Goal: Find specific page/section: Find specific page/section

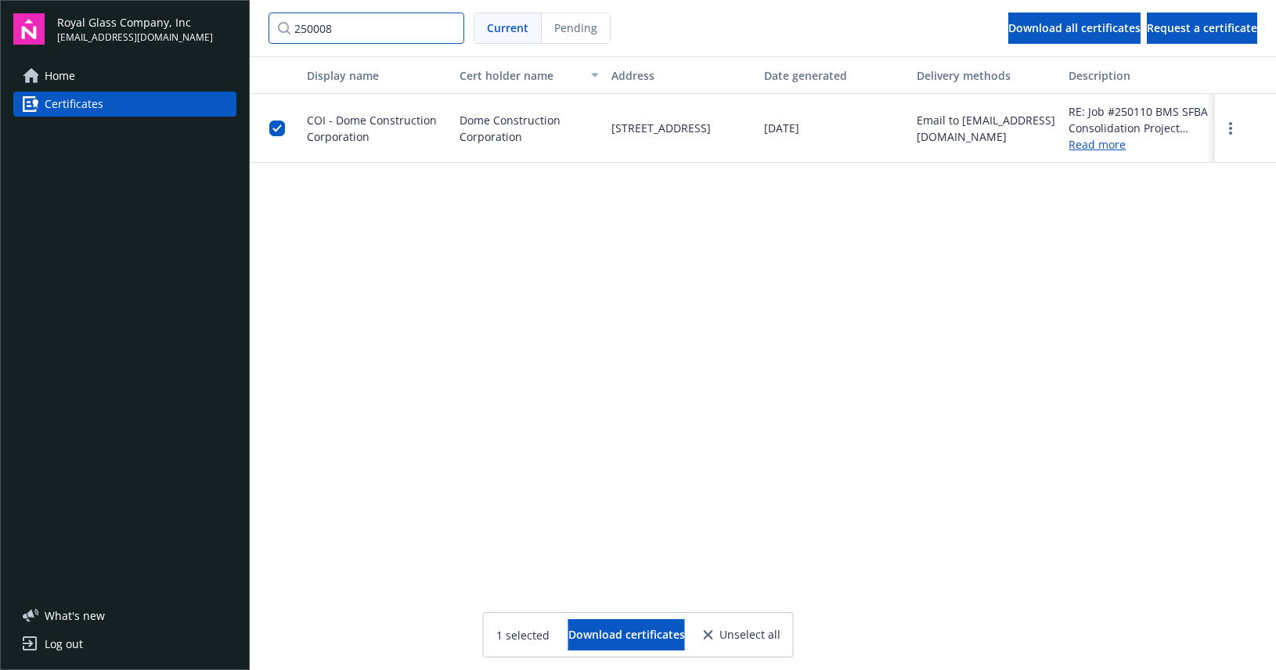
click at [381, 24] on input "250008" at bounding box center [366, 28] width 196 height 31
click at [448, 26] on input "250008" at bounding box center [366, 28] width 196 height 31
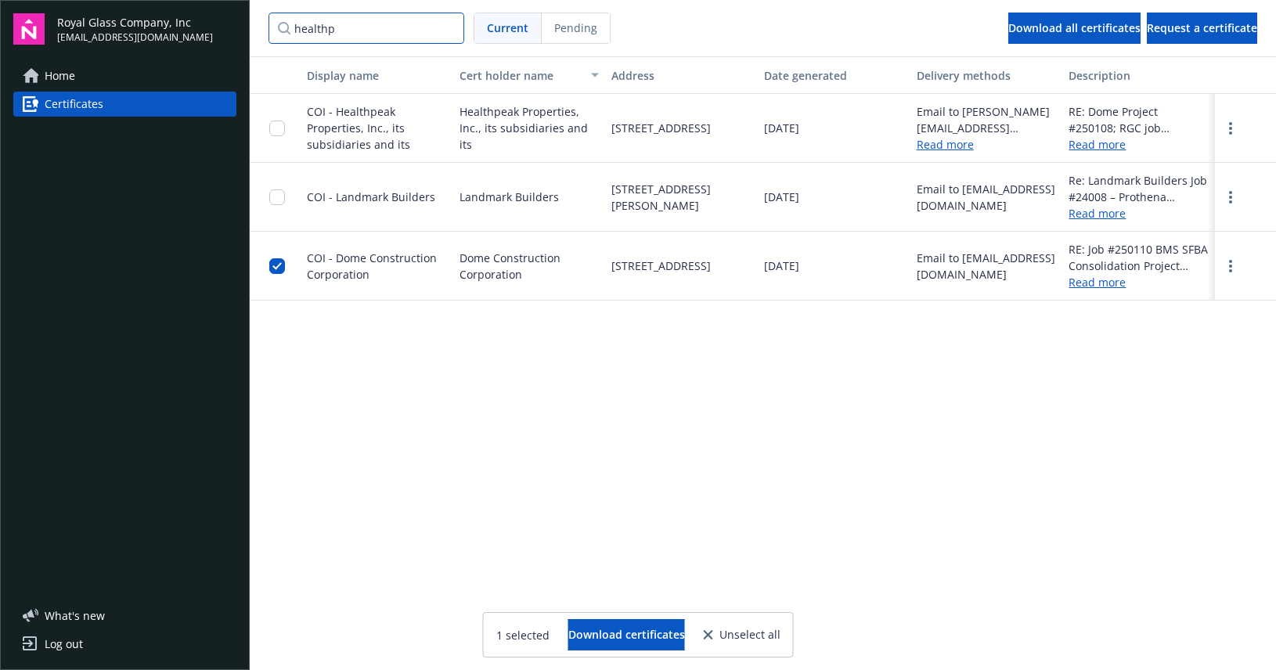
type input "healthp"
click at [273, 265] on input "checkbox" at bounding box center [277, 266] width 16 height 16
click at [1096, 145] on link "Read more" at bounding box center [1138, 144] width 140 height 16
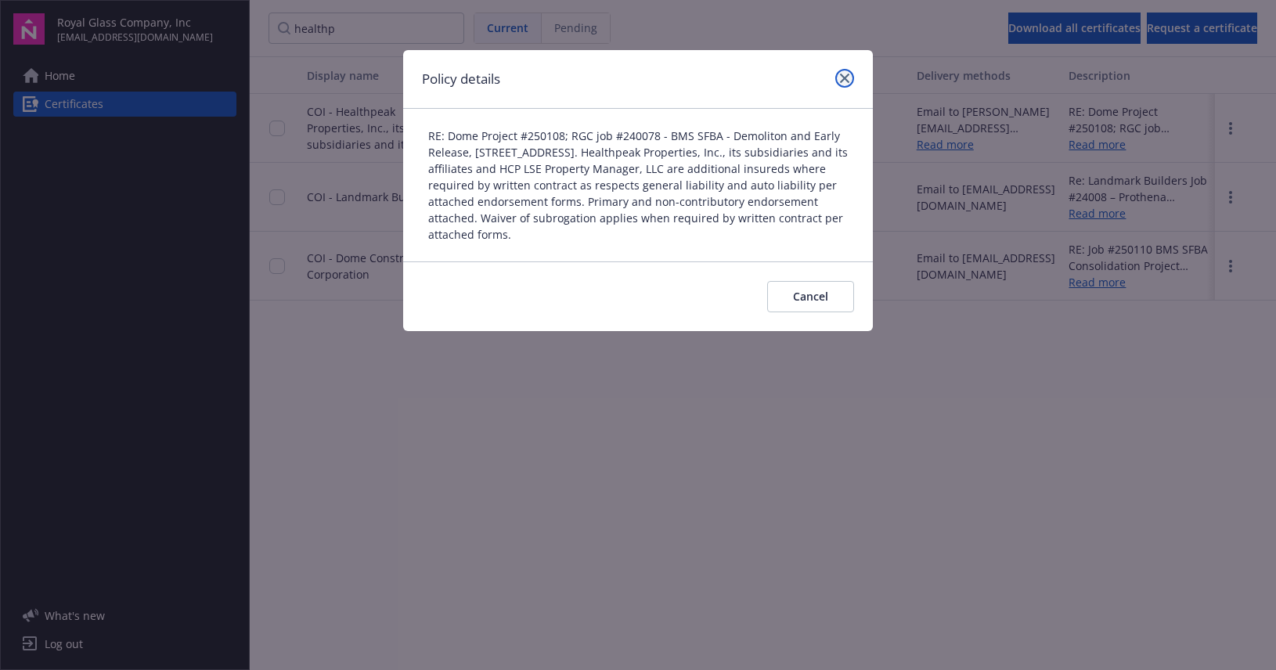
click at [842, 76] on icon "close" at bounding box center [844, 78] width 9 height 9
